Goal: Book appointment/travel/reservation

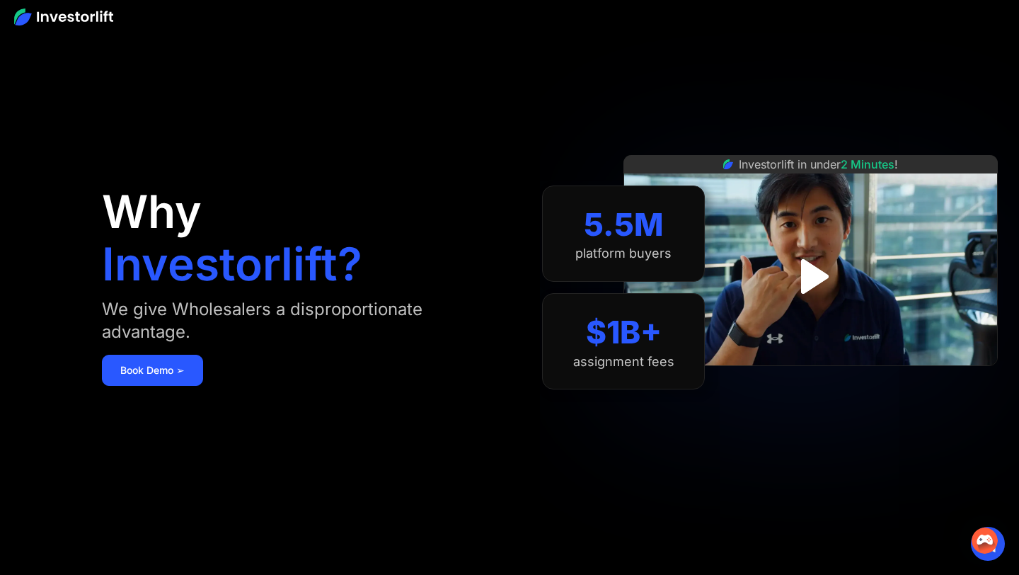
click at [82, 21] on img at bounding box center [63, 16] width 99 height 17
click at [59, 21] on img at bounding box center [63, 16] width 99 height 17
click at [159, 374] on link "Book Demo ➢" at bounding box center [152, 370] width 101 height 31
